Goal: Information Seeking & Learning: Learn about a topic

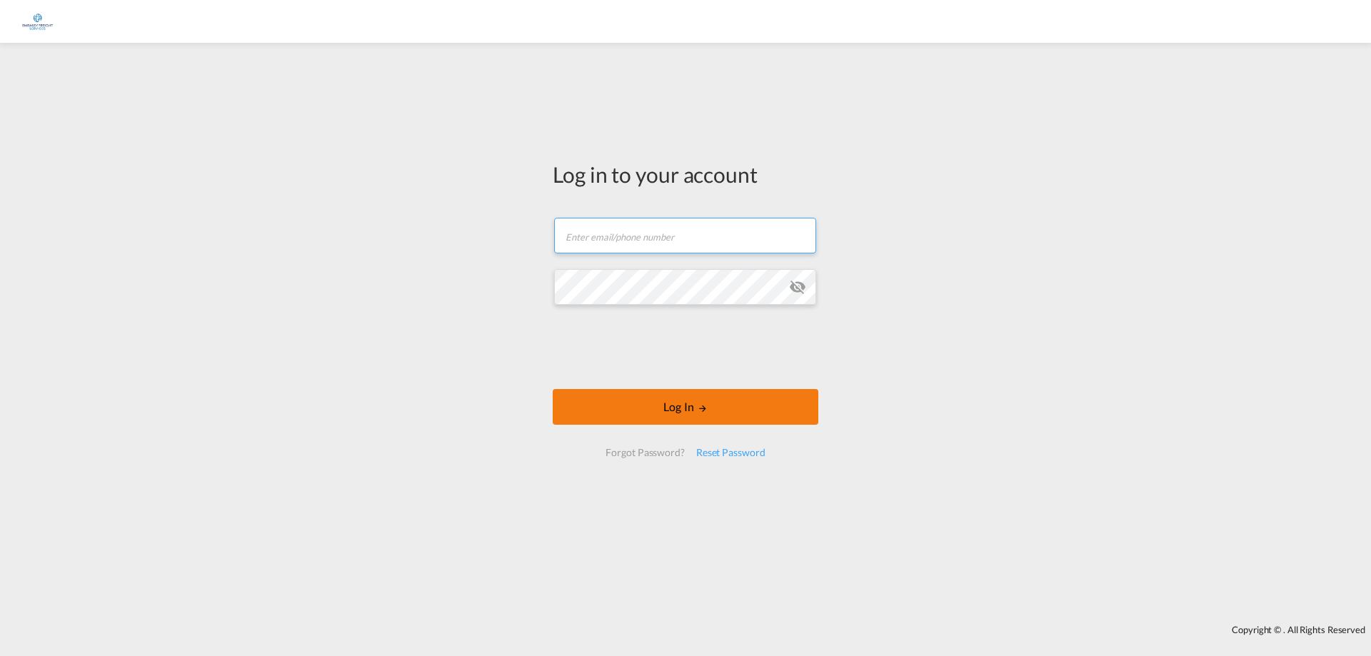
type input "[EMAIL_ADDRESS][DOMAIN_NAME]"
click at [708, 418] on button "Log In" at bounding box center [686, 407] width 266 height 36
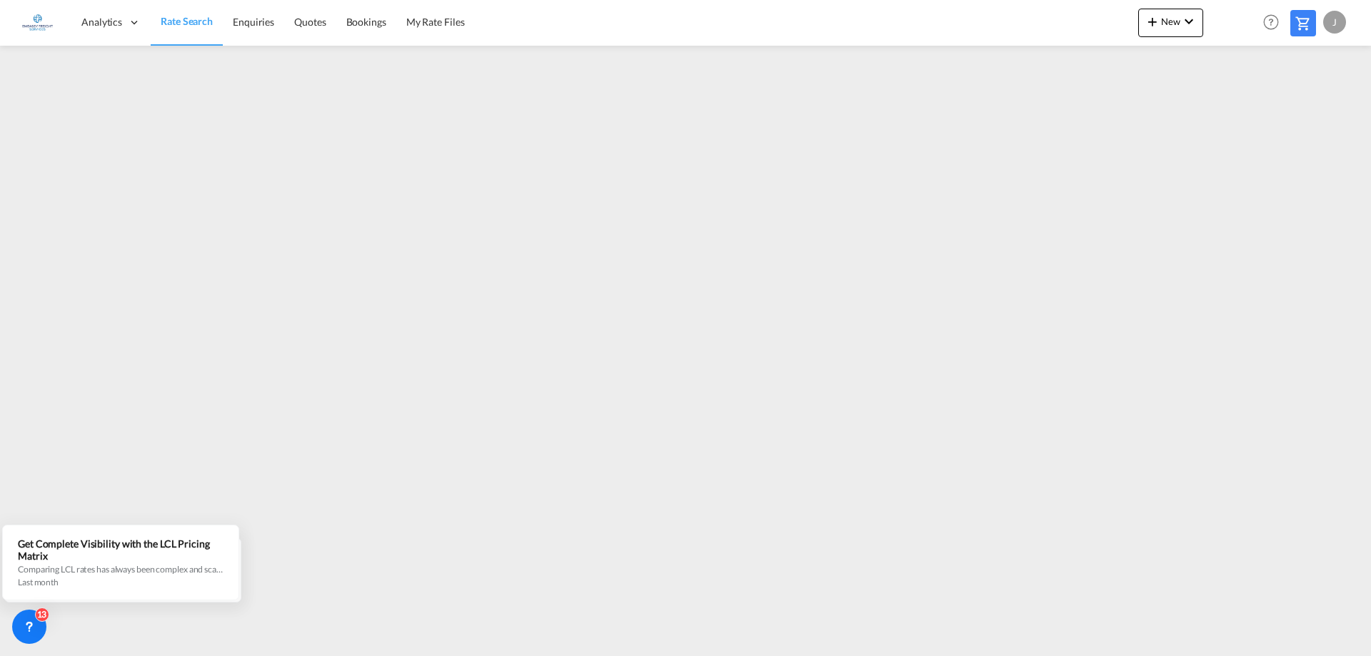
click at [1340, 24] on div "J" at bounding box center [1334, 22] width 23 height 23
click at [1309, 109] on button "Logout" at bounding box center [1318, 109] width 93 height 29
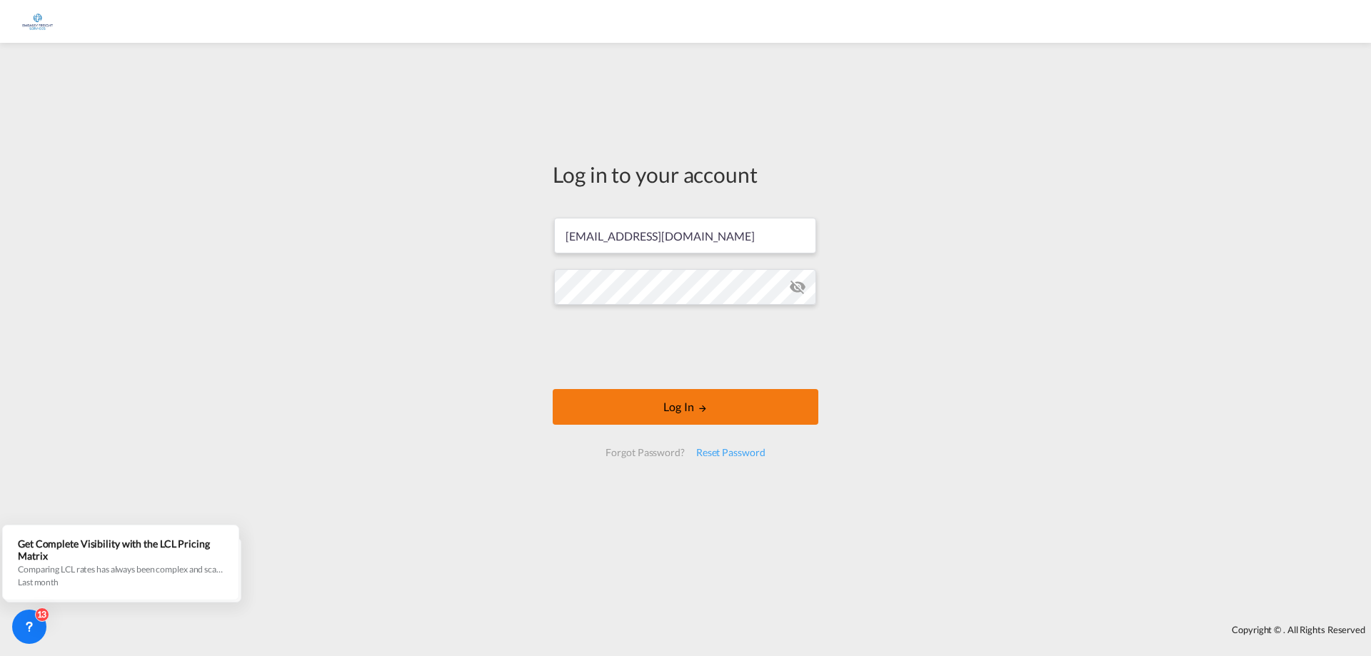
click at [702, 415] on button "Log In" at bounding box center [686, 407] width 266 height 36
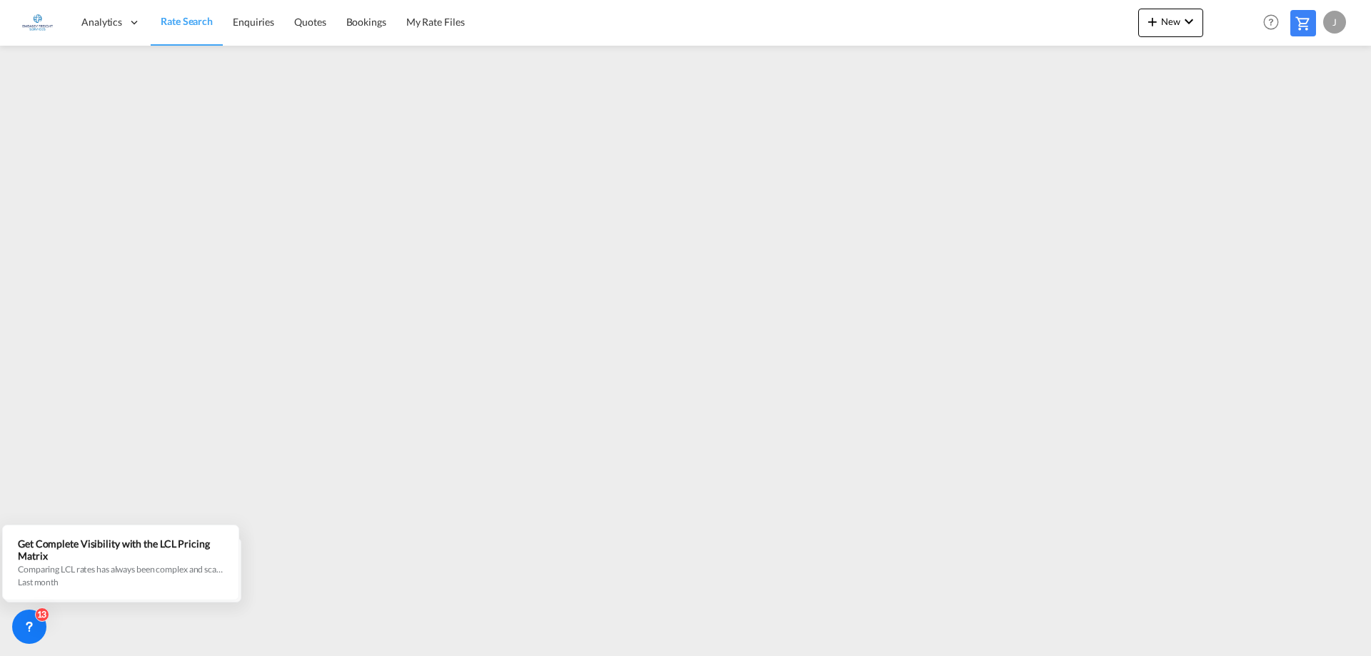
click at [1328, 21] on div "J" at bounding box center [1334, 22] width 23 height 23
click at [1287, 104] on button "Logout" at bounding box center [1318, 109] width 93 height 29
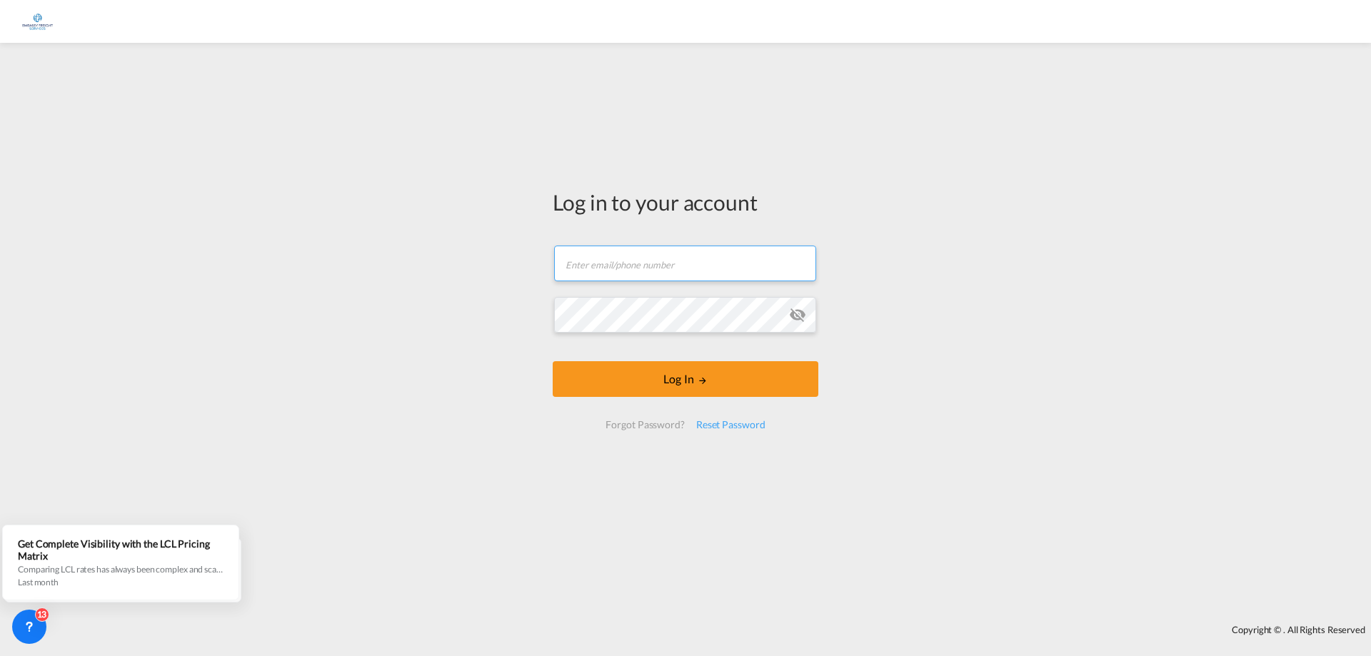
type input "[EMAIL_ADDRESS][DOMAIN_NAME]"
